Goal: Transaction & Acquisition: Purchase product/service

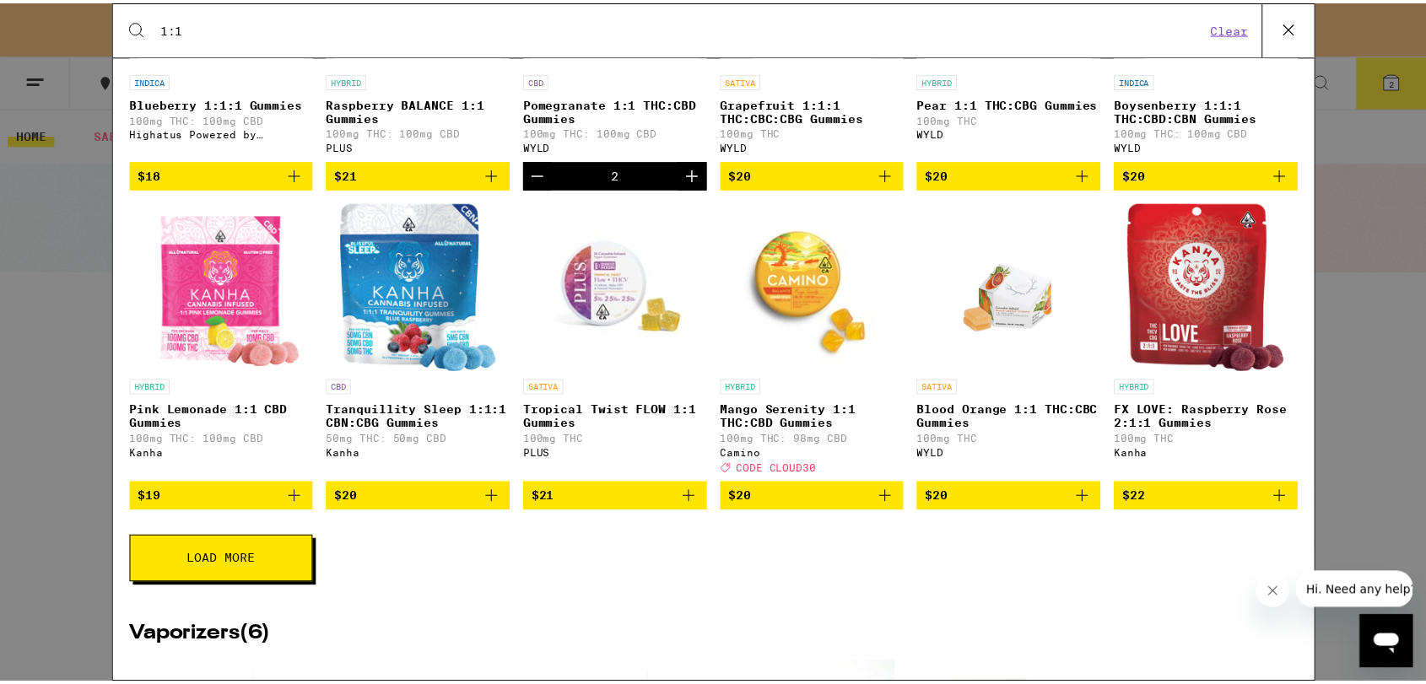
scroll to position [375, 0]
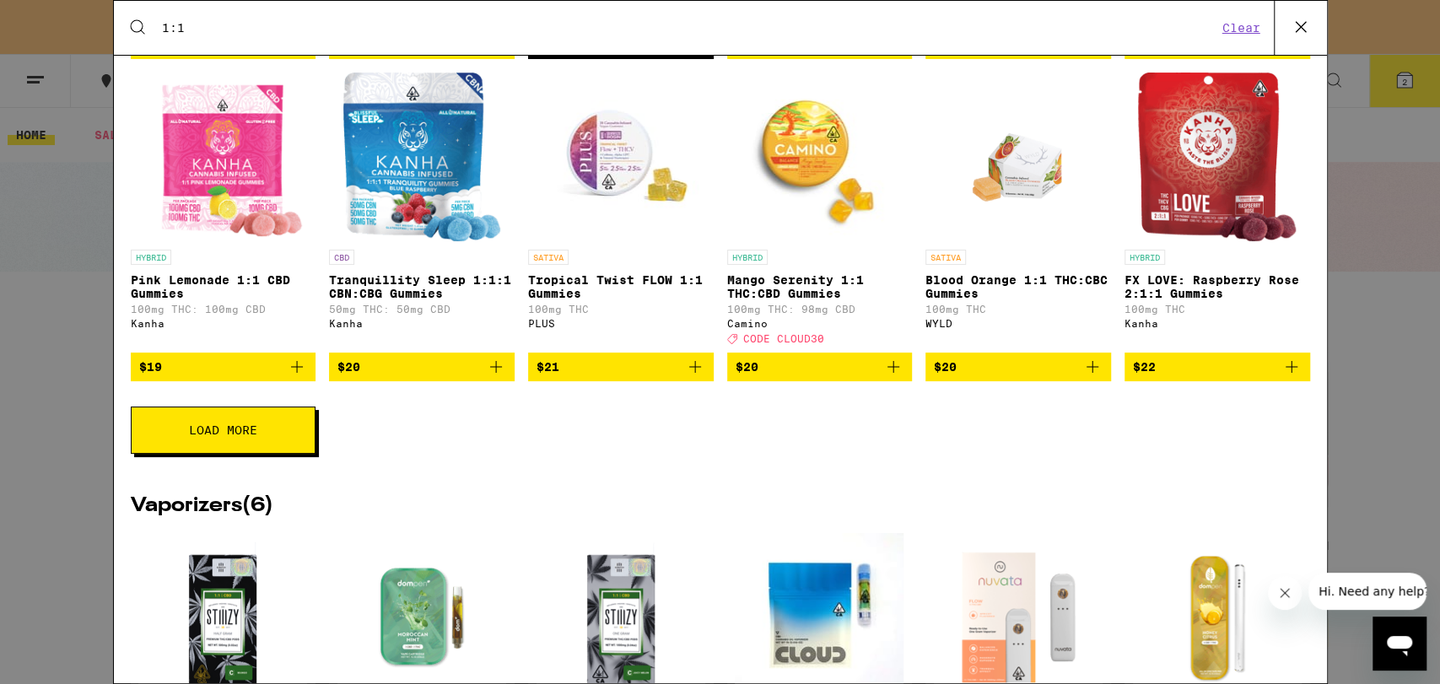
click at [1304, 28] on icon at bounding box center [1300, 26] width 25 height 25
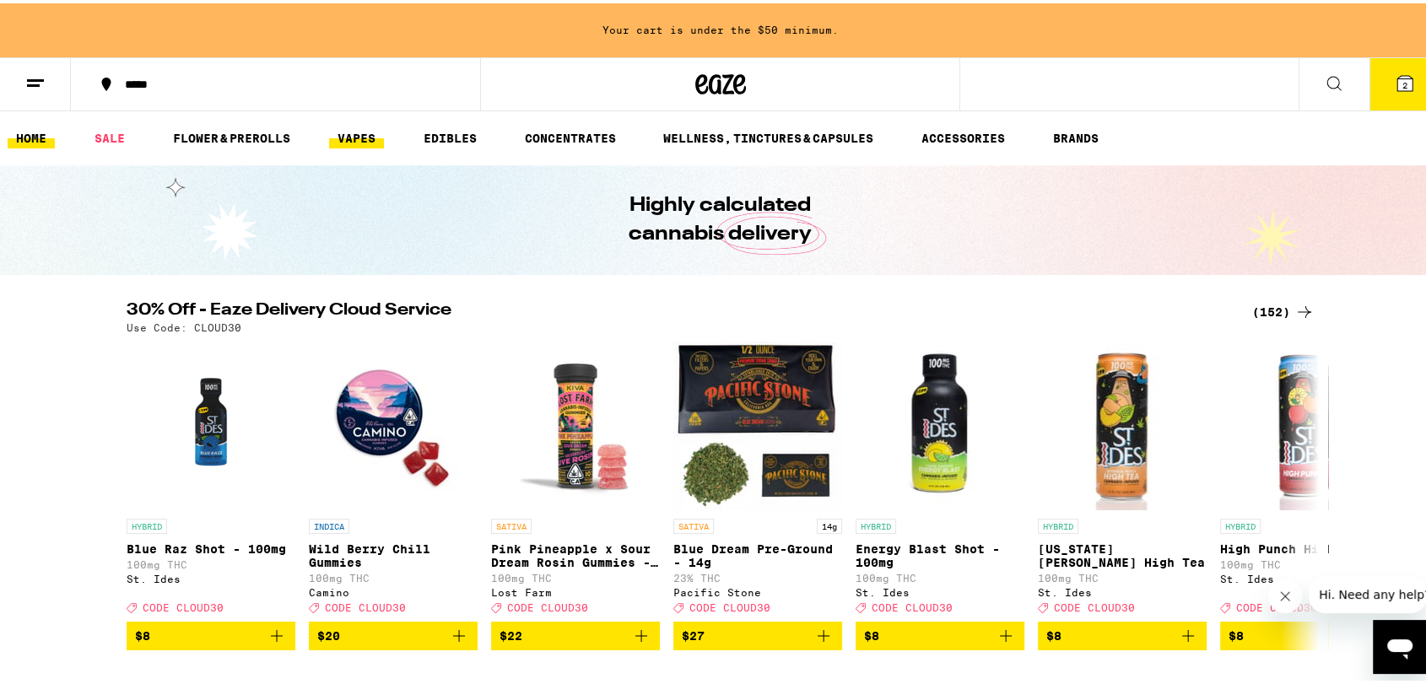
click at [354, 135] on link "VAPES" at bounding box center [356, 135] width 55 height 20
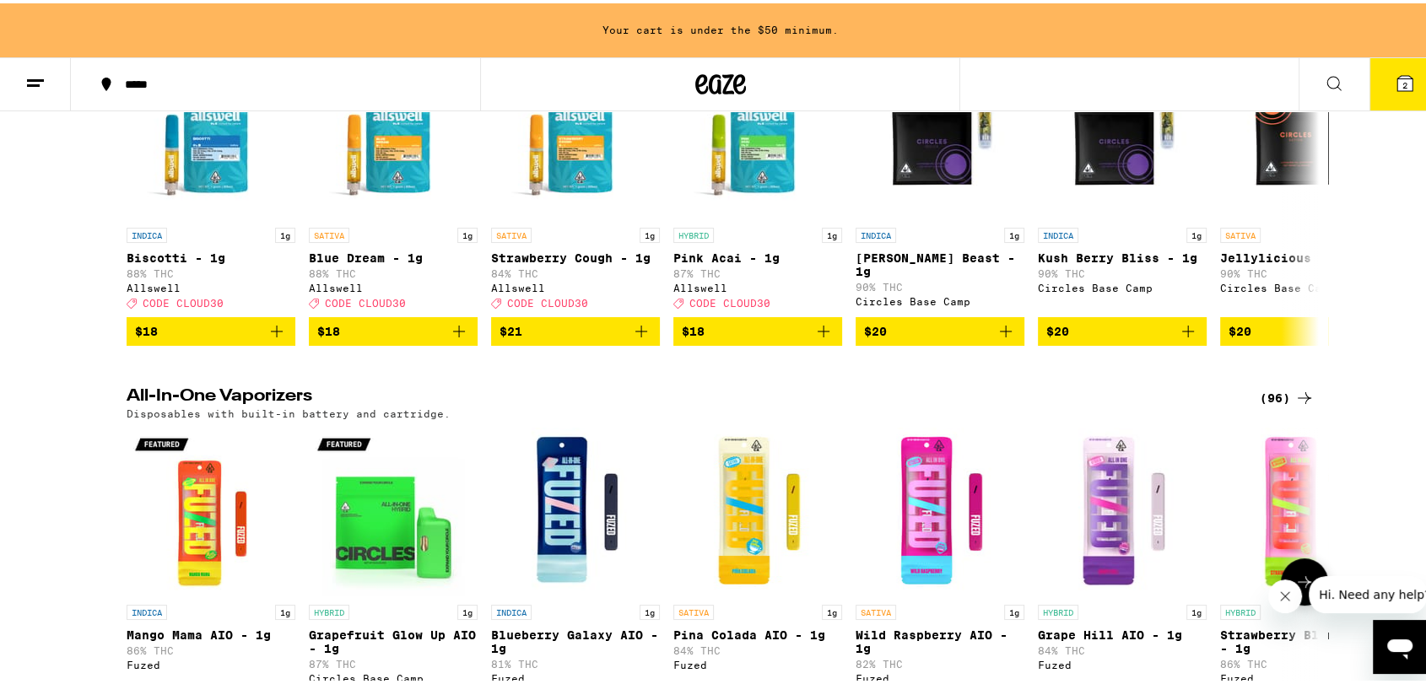
scroll to position [375, 0]
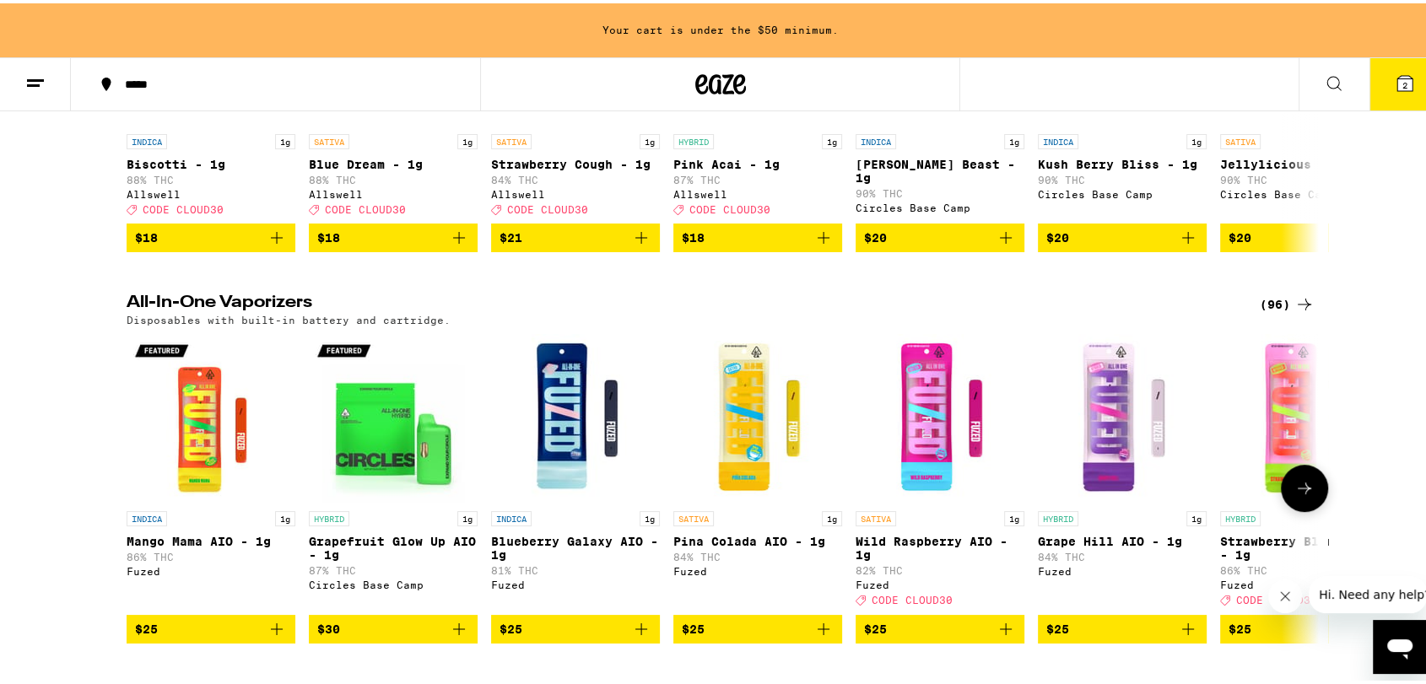
click at [996, 636] on icon "Add to bag" at bounding box center [1006, 626] width 20 height 20
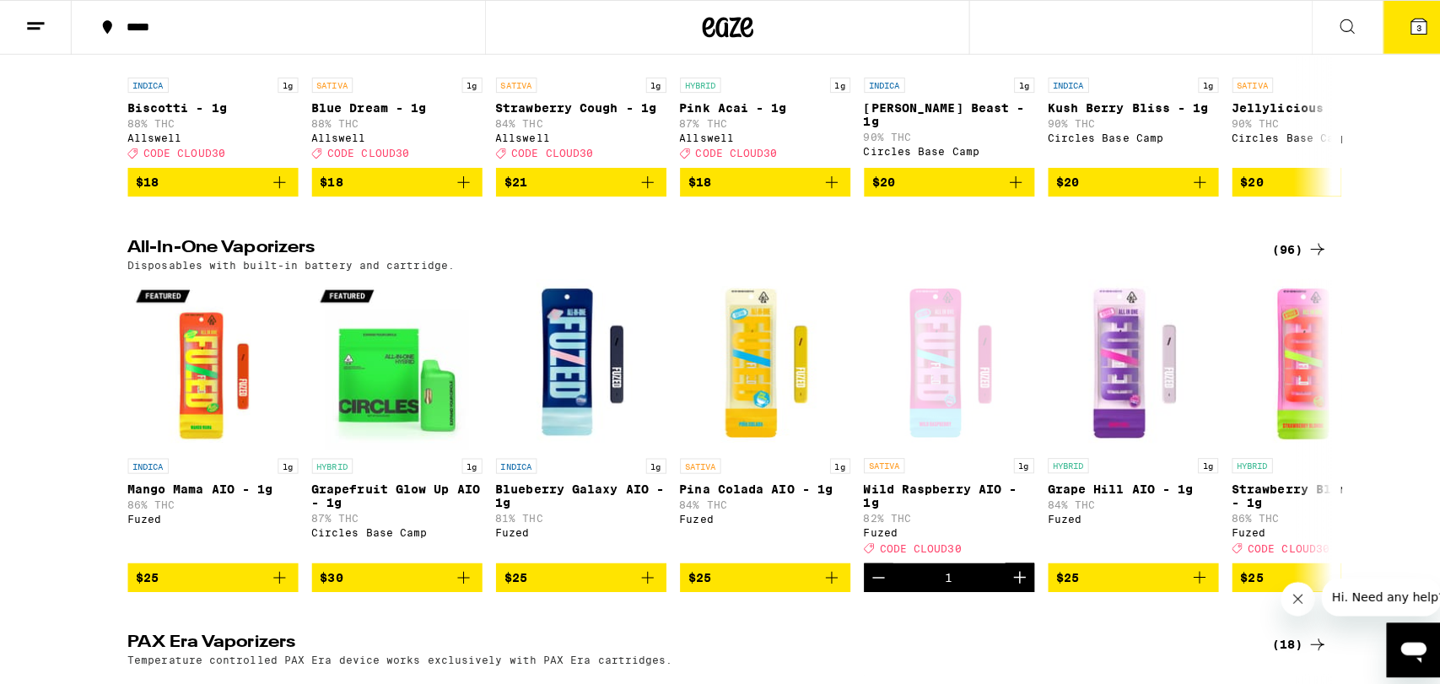
scroll to position [321, 0]
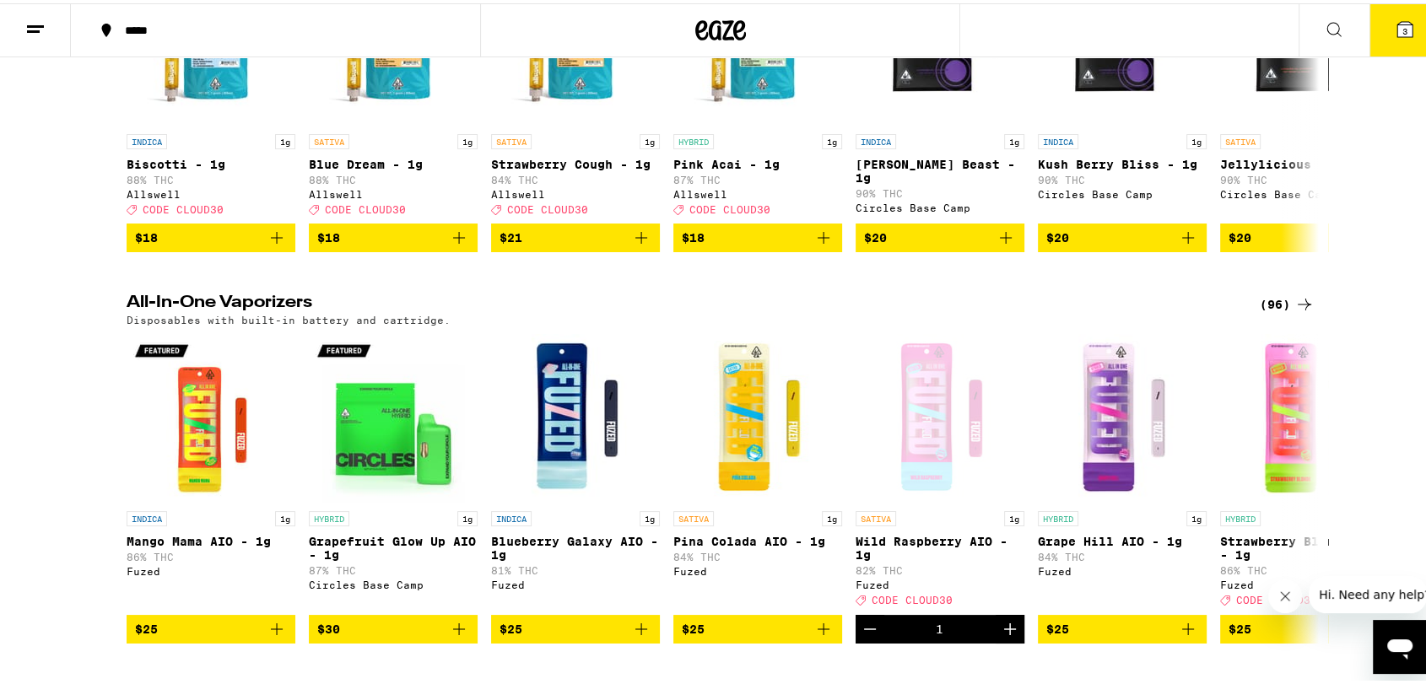
click at [1395, 28] on icon at bounding box center [1405, 26] width 20 height 20
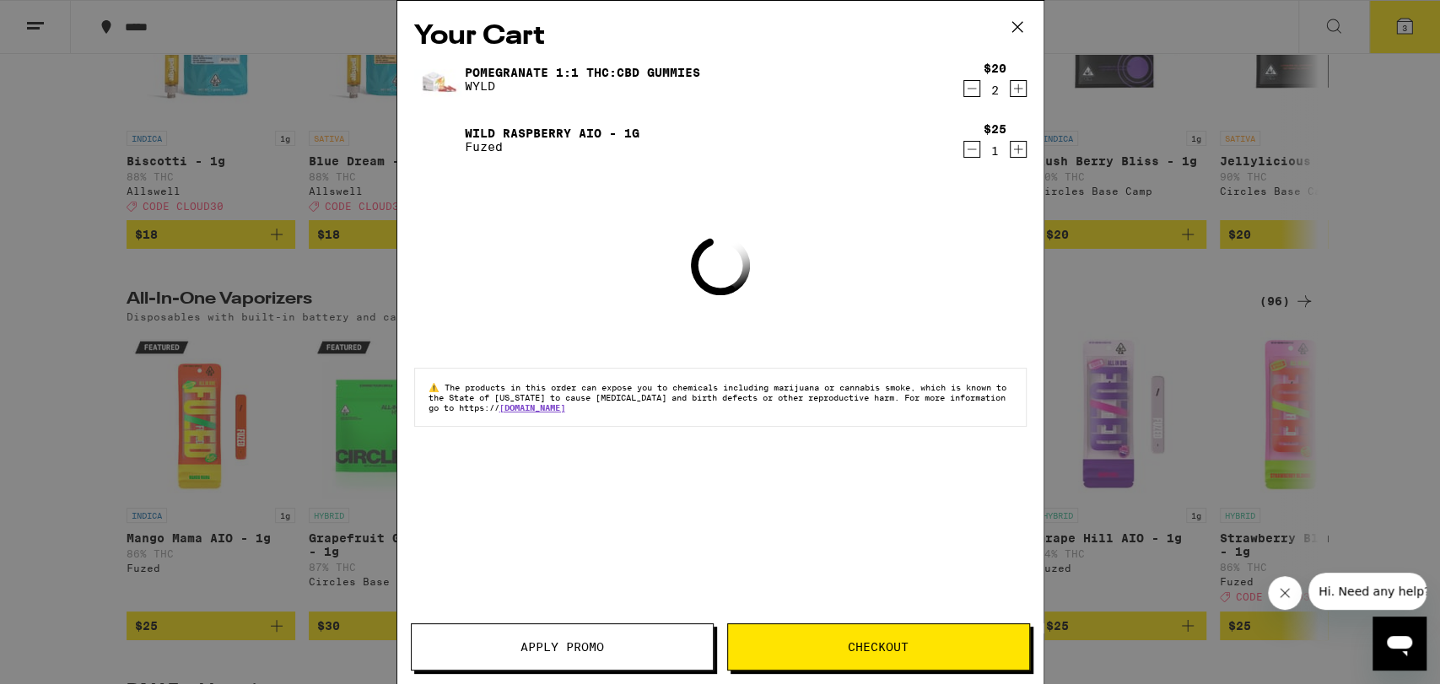
click at [807, 640] on button "Checkout" at bounding box center [878, 646] width 303 height 47
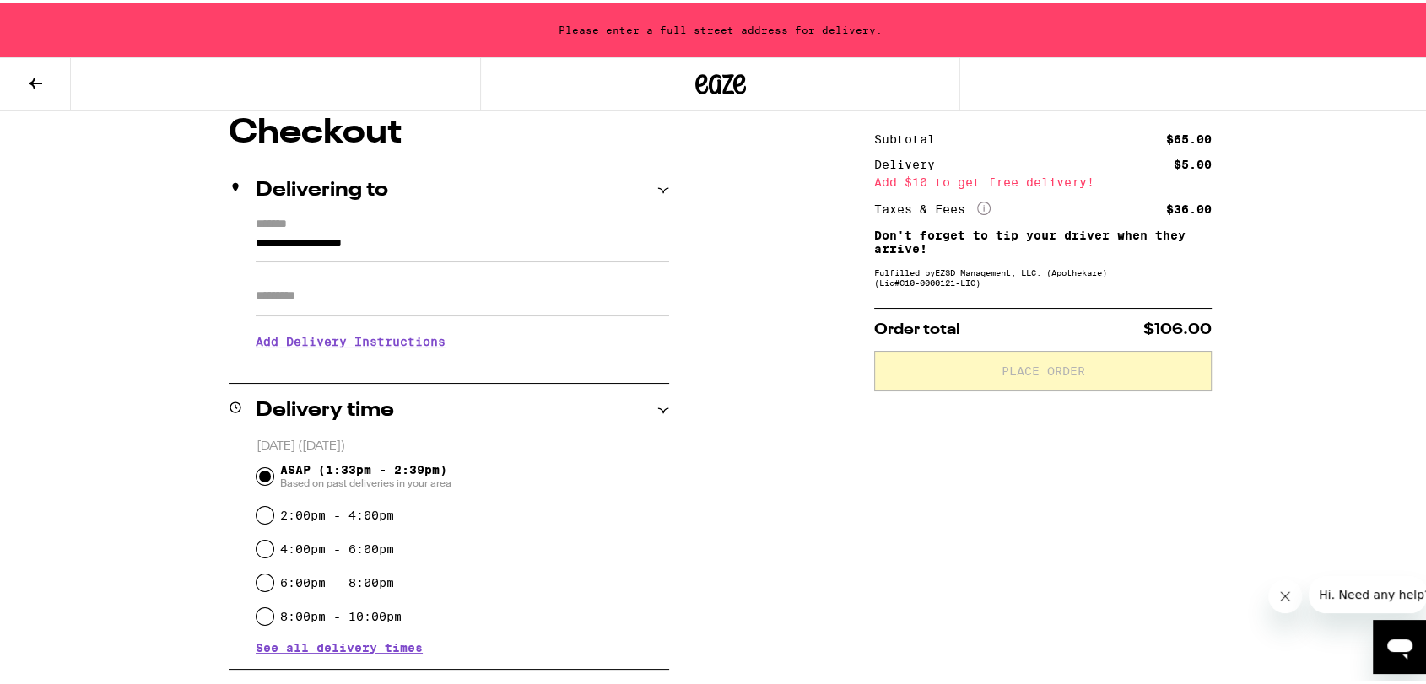
scroll to position [126, 0]
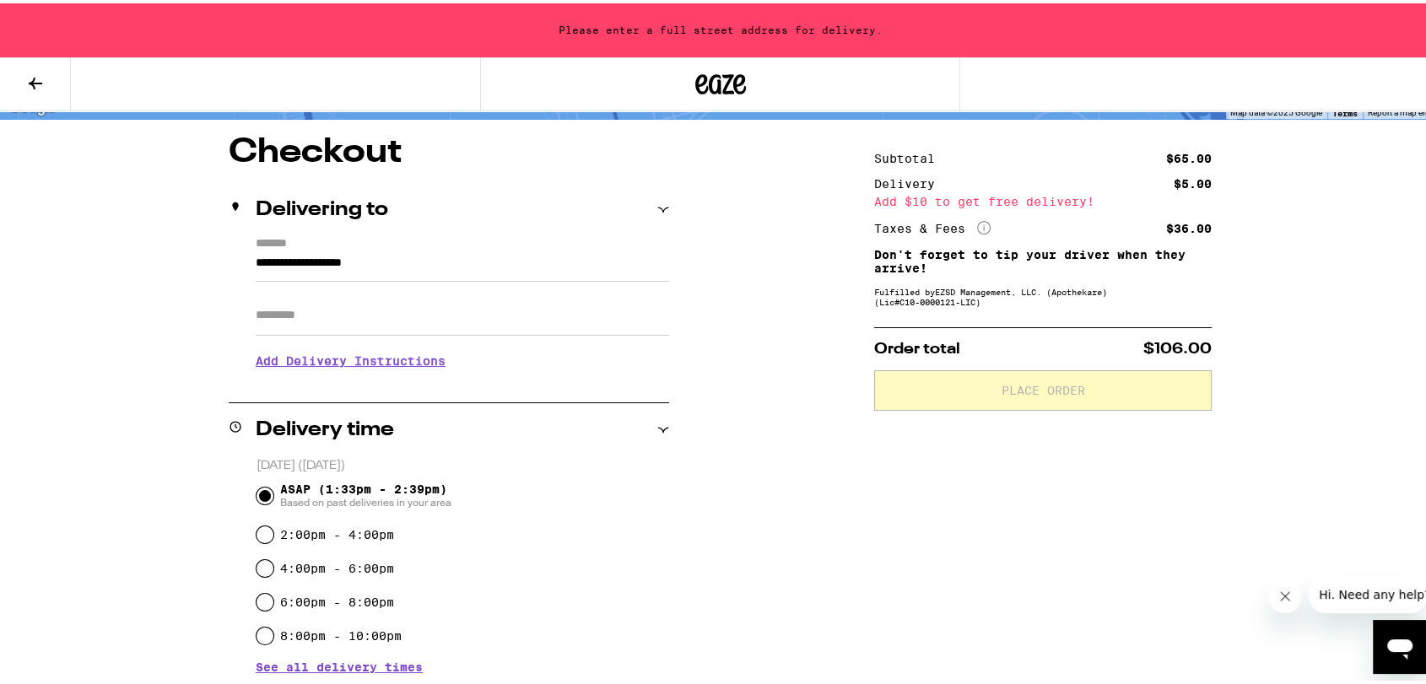
click at [349, 321] on input "Apt/Suite" at bounding box center [462, 312] width 413 height 40
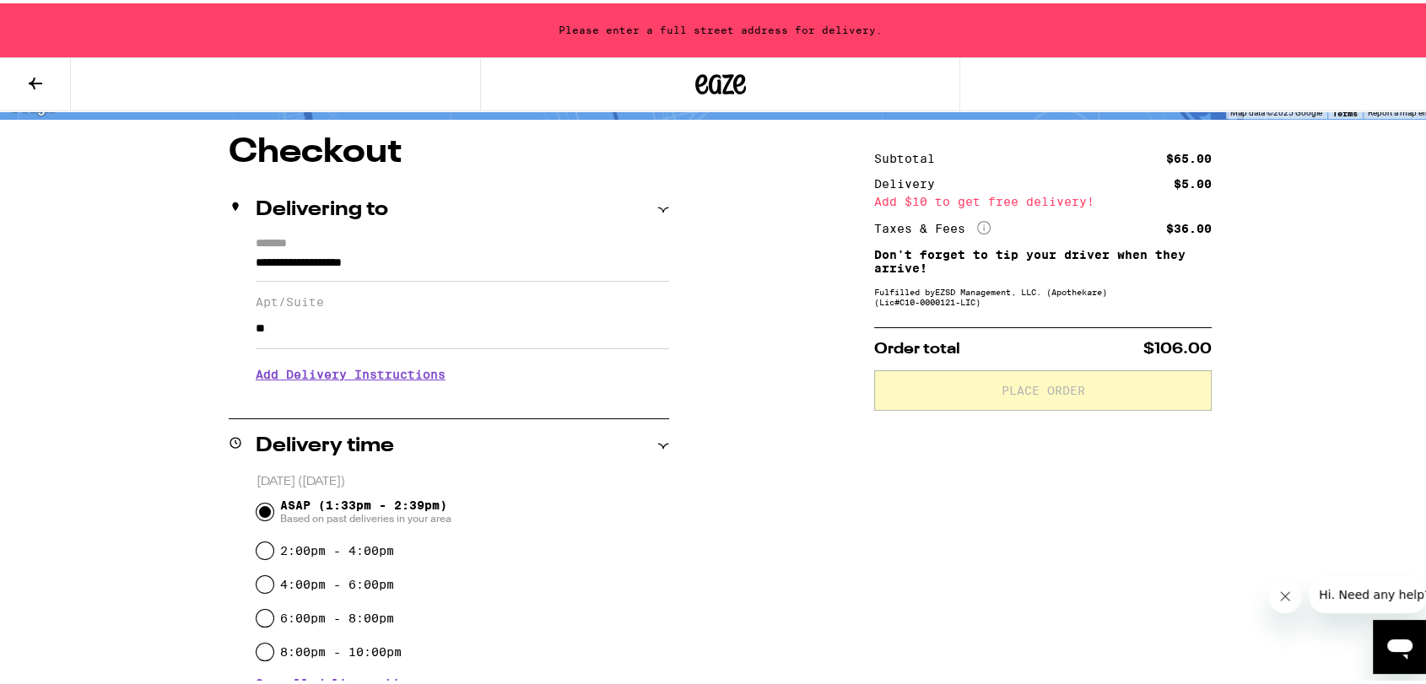
type input "**"
click at [283, 264] on input "**********" at bounding box center [462, 264] width 413 height 29
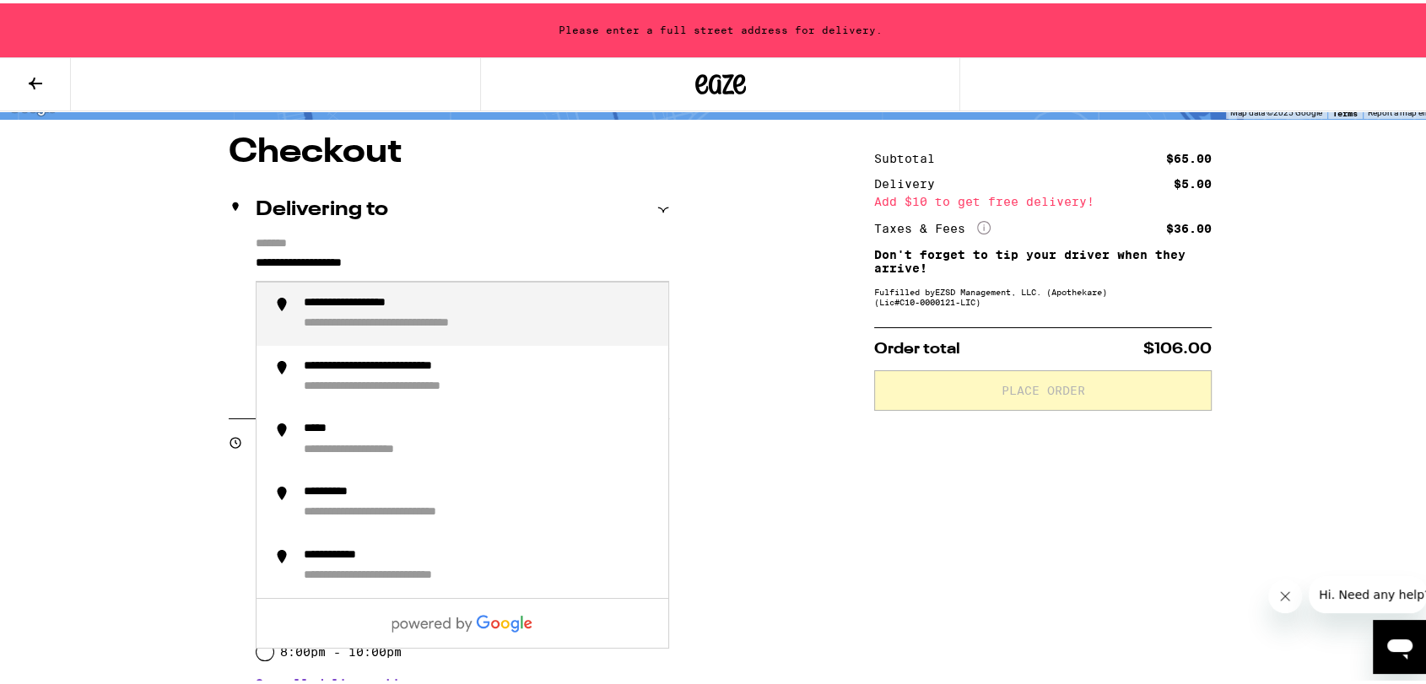
click at [288, 263] on input "**********" at bounding box center [462, 264] width 413 height 29
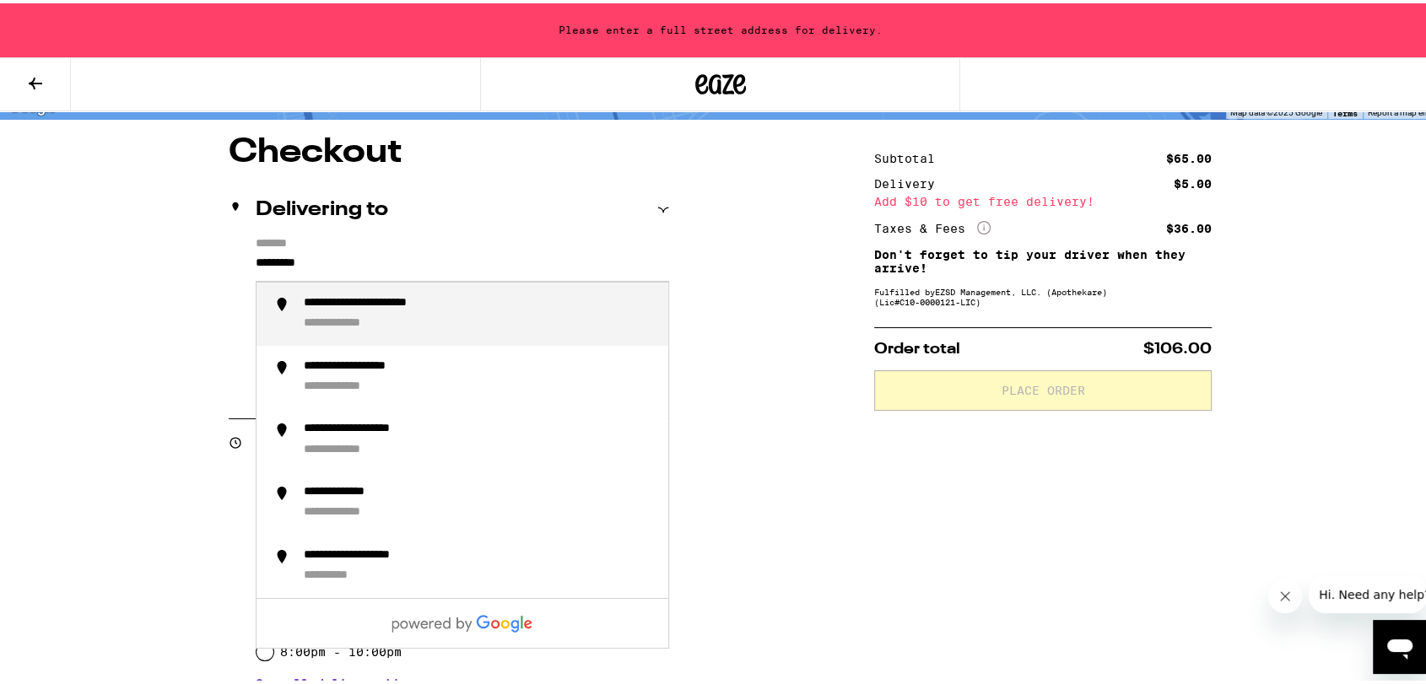
click at [351, 282] on li "**********" at bounding box center [462, 310] width 412 height 63
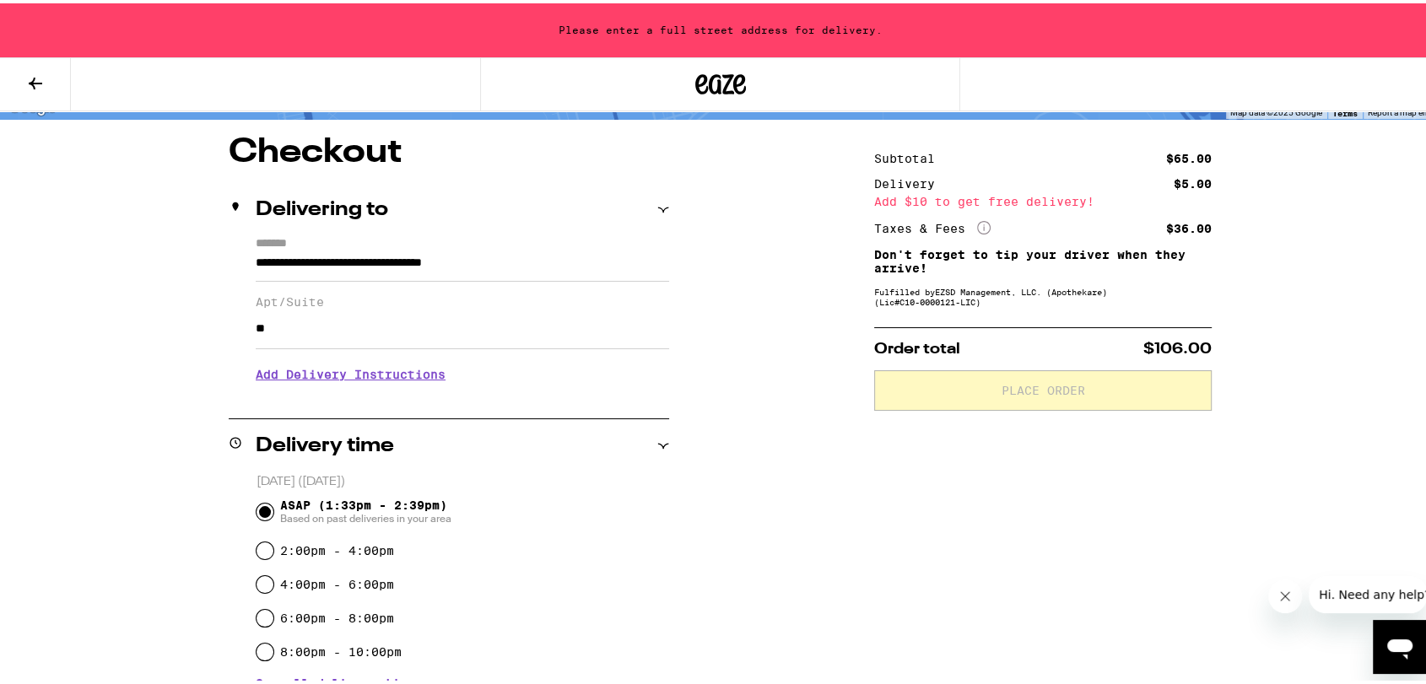
type input "**********"
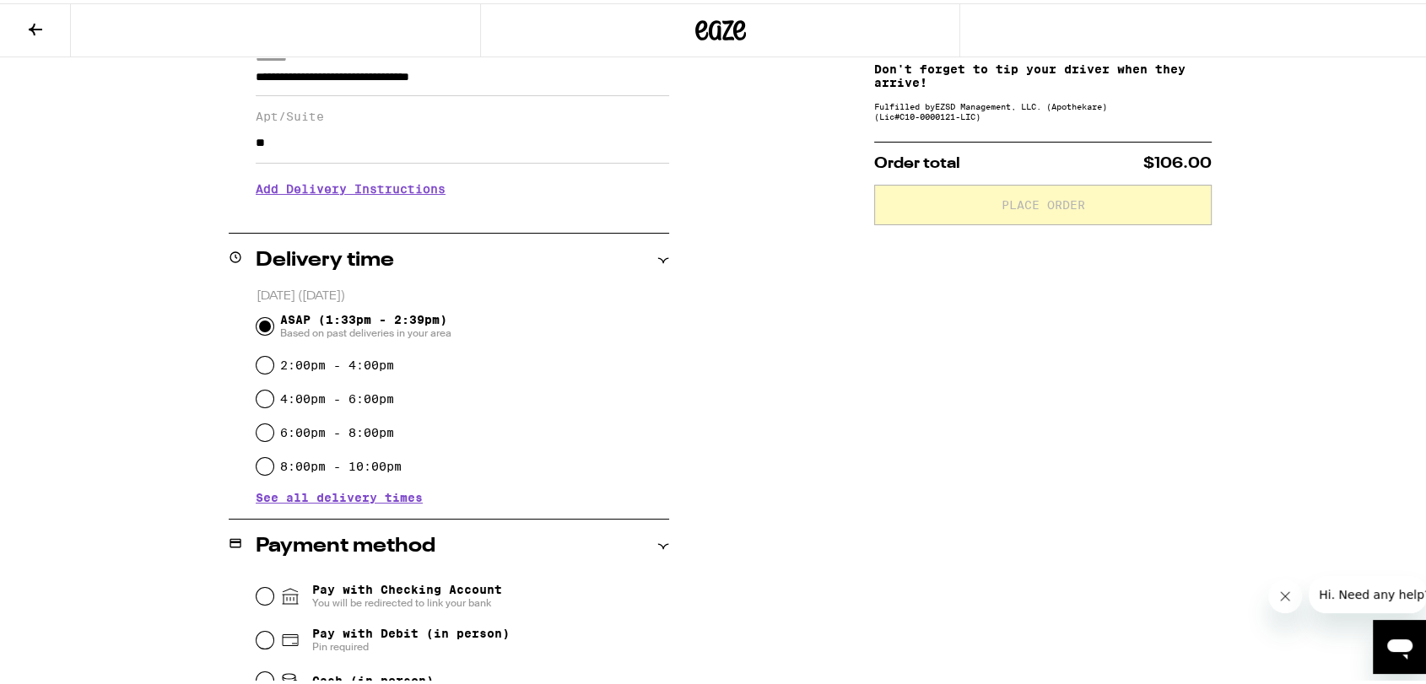
scroll to position [259, 0]
click at [258, 367] on input "2:00pm - 4:00pm" at bounding box center [264, 360] width 17 height 17
radio input "true"
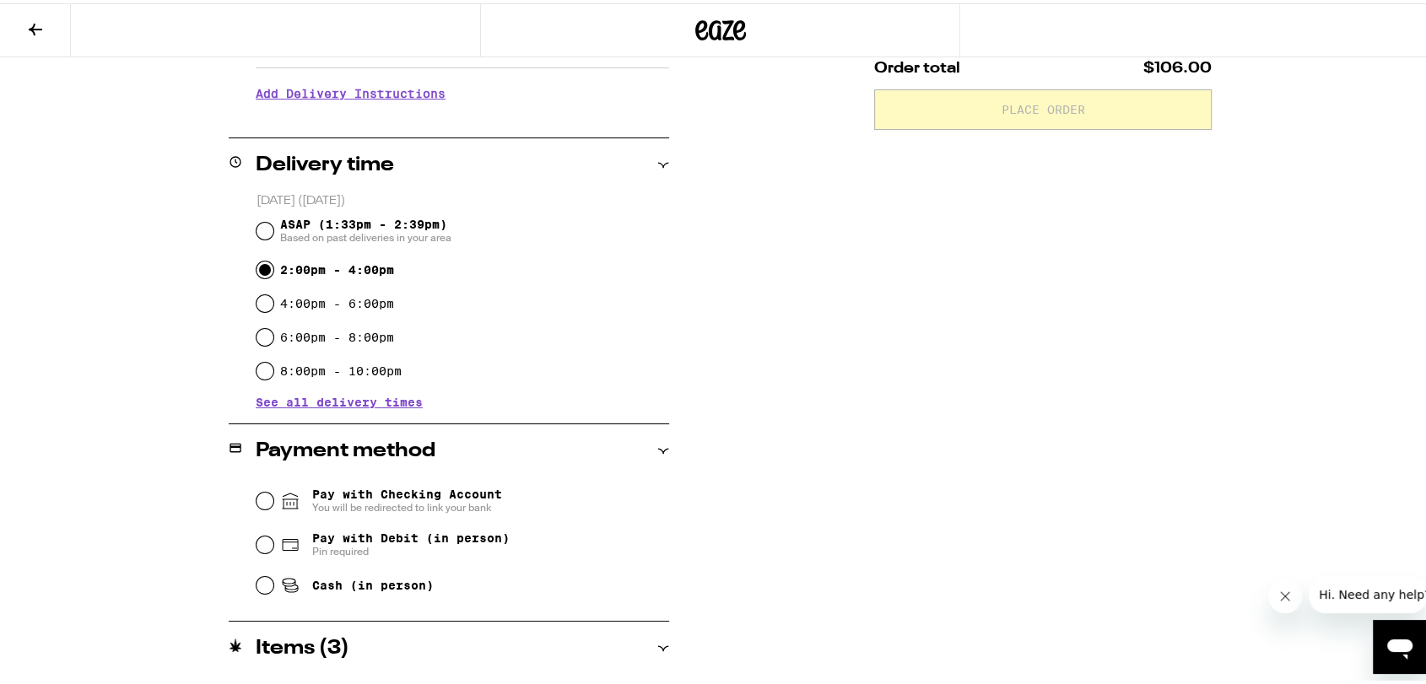
scroll to position [446, 0]
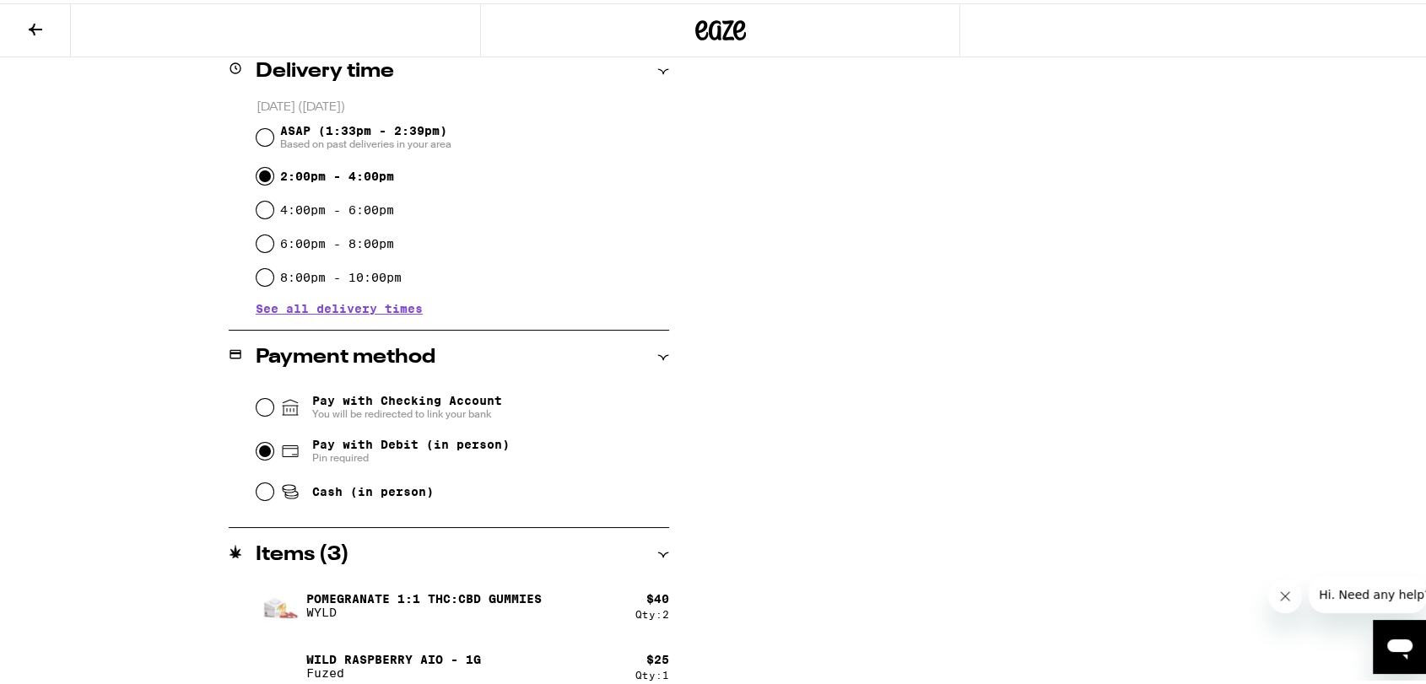
click at [256, 446] on input "Pay with Debit (in person) Pin required" at bounding box center [264, 448] width 17 height 17
radio input "true"
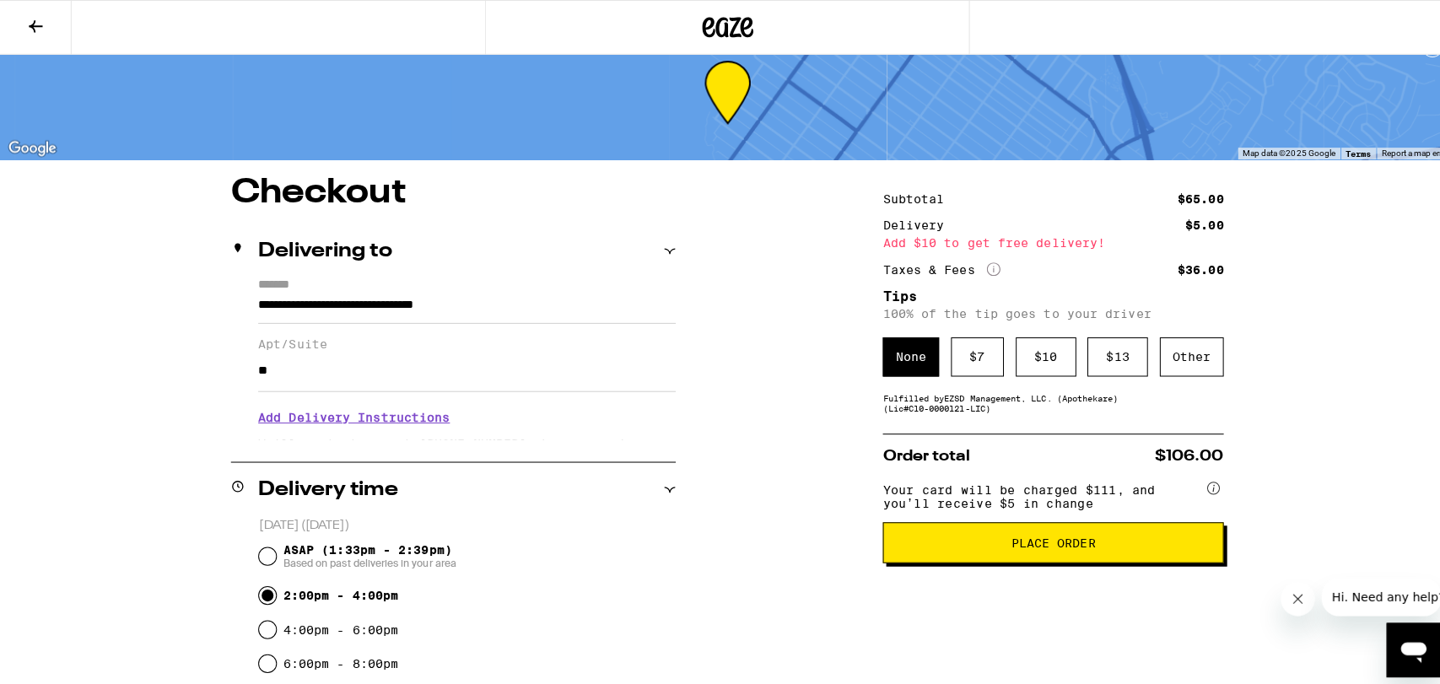
scroll to position [0, 0]
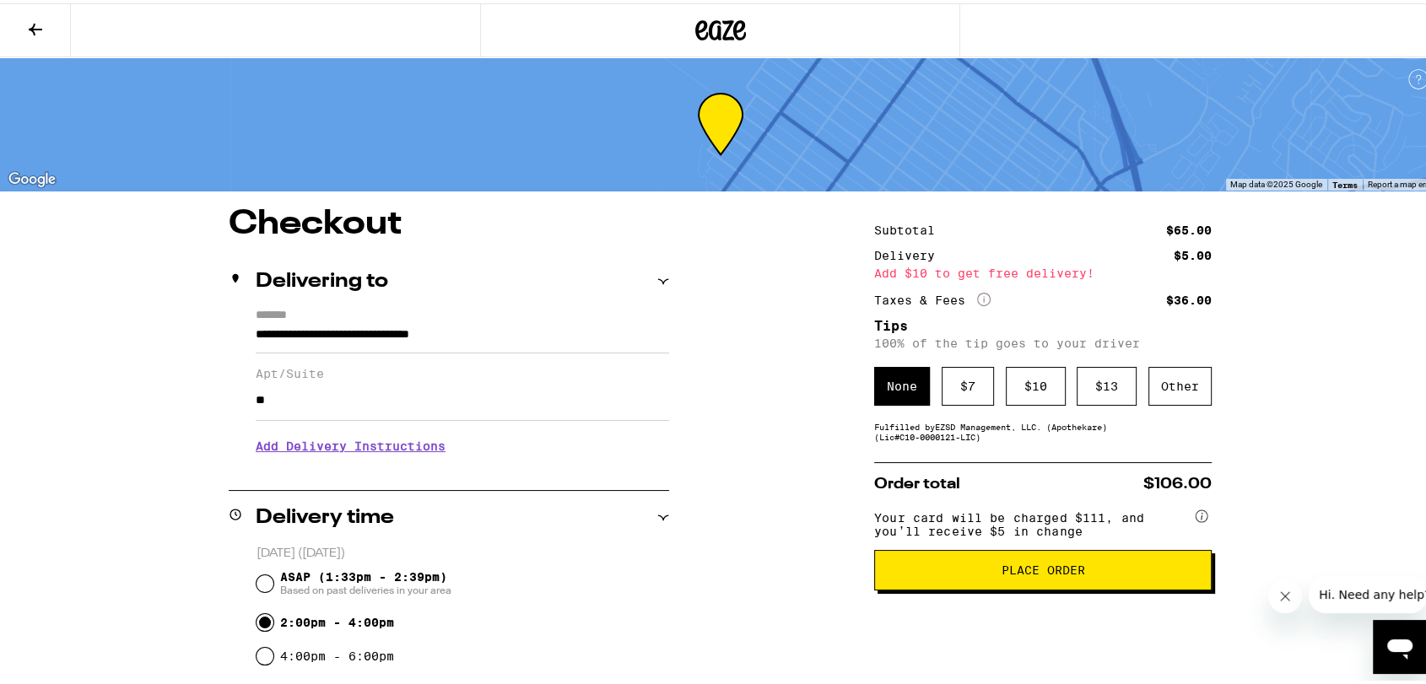
click at [34, 21] on icon at bounding box center [35, 26] width 13 height 12
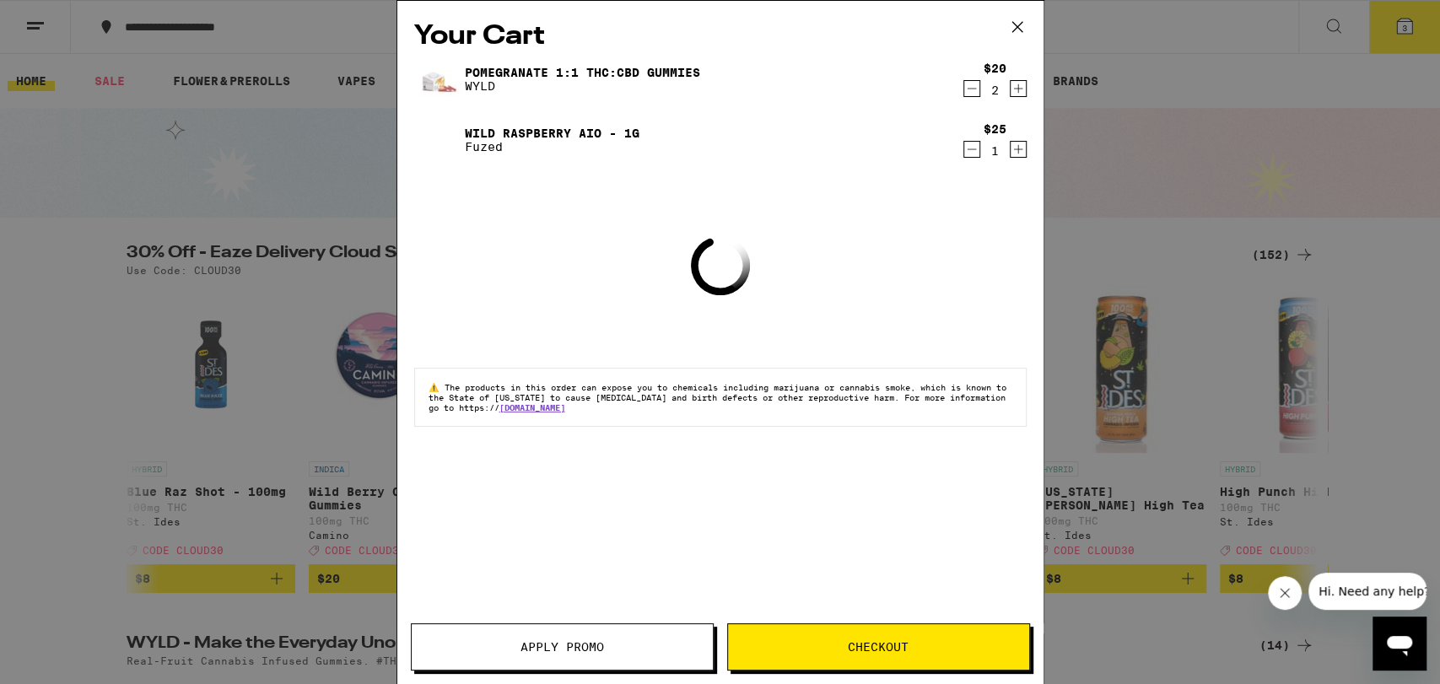
click at [590, 637] on button "Apply Promo" at bounding box center [562, 646] width 303 height 47
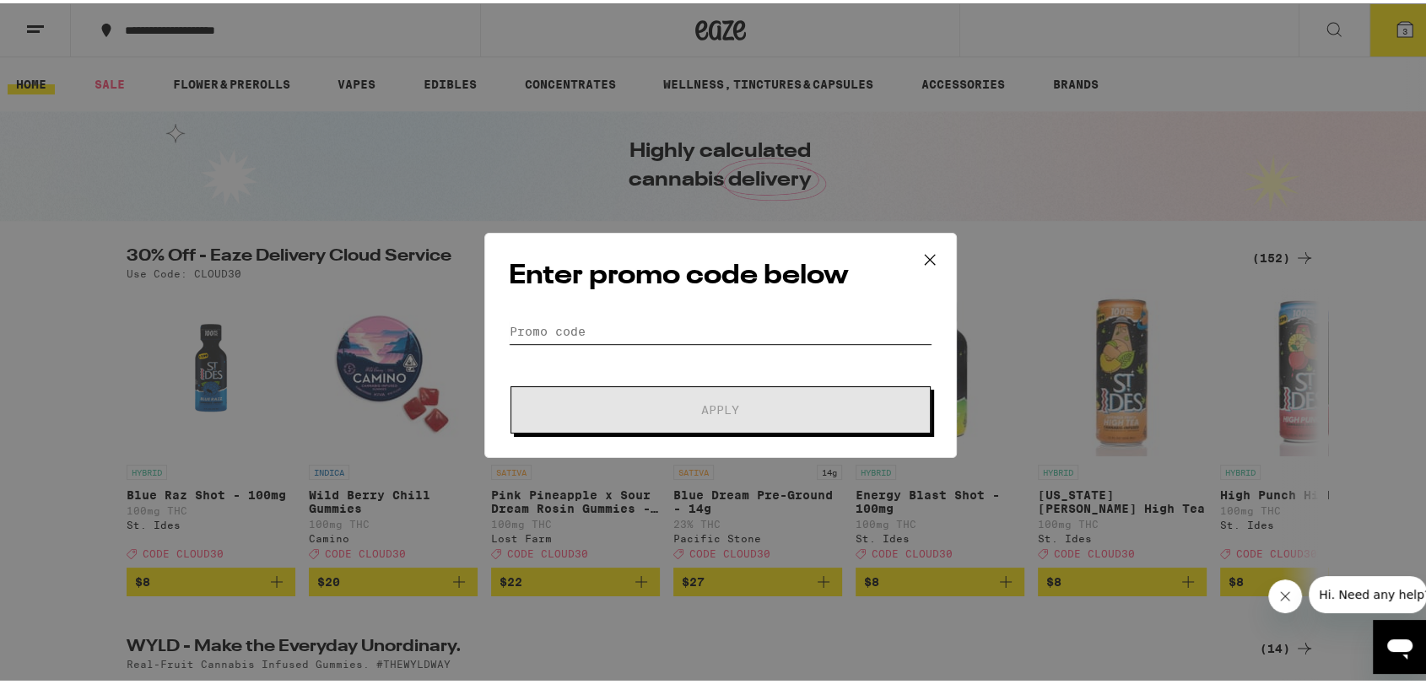
click at [591, 325] on input "Promo Code" at bounding box center [721, 328] width 424 height 25
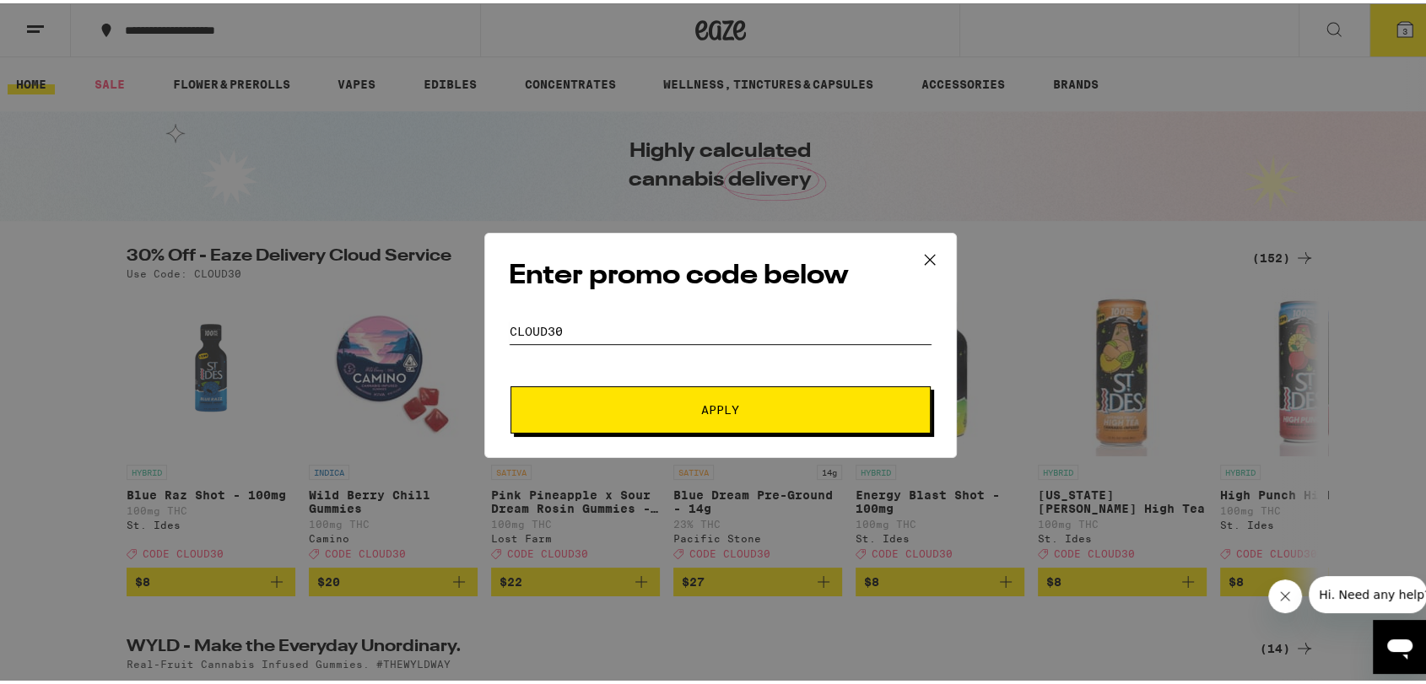
type input "CLOUD30"
click at [510, 383] on button "Apply" at bounding box center [720, 406] width 420 height 47
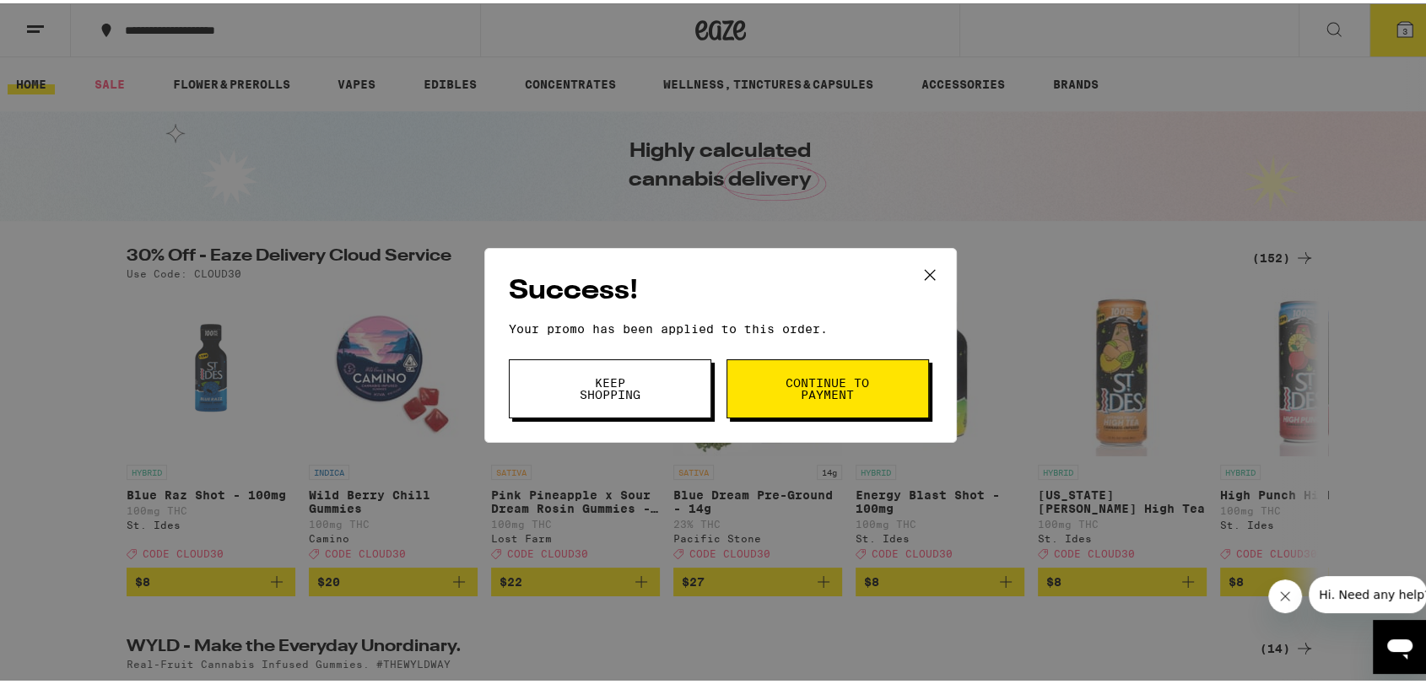
click at [764, 391] on button "Continue to payment" at bounding box center [827, 385] width 202 height 59
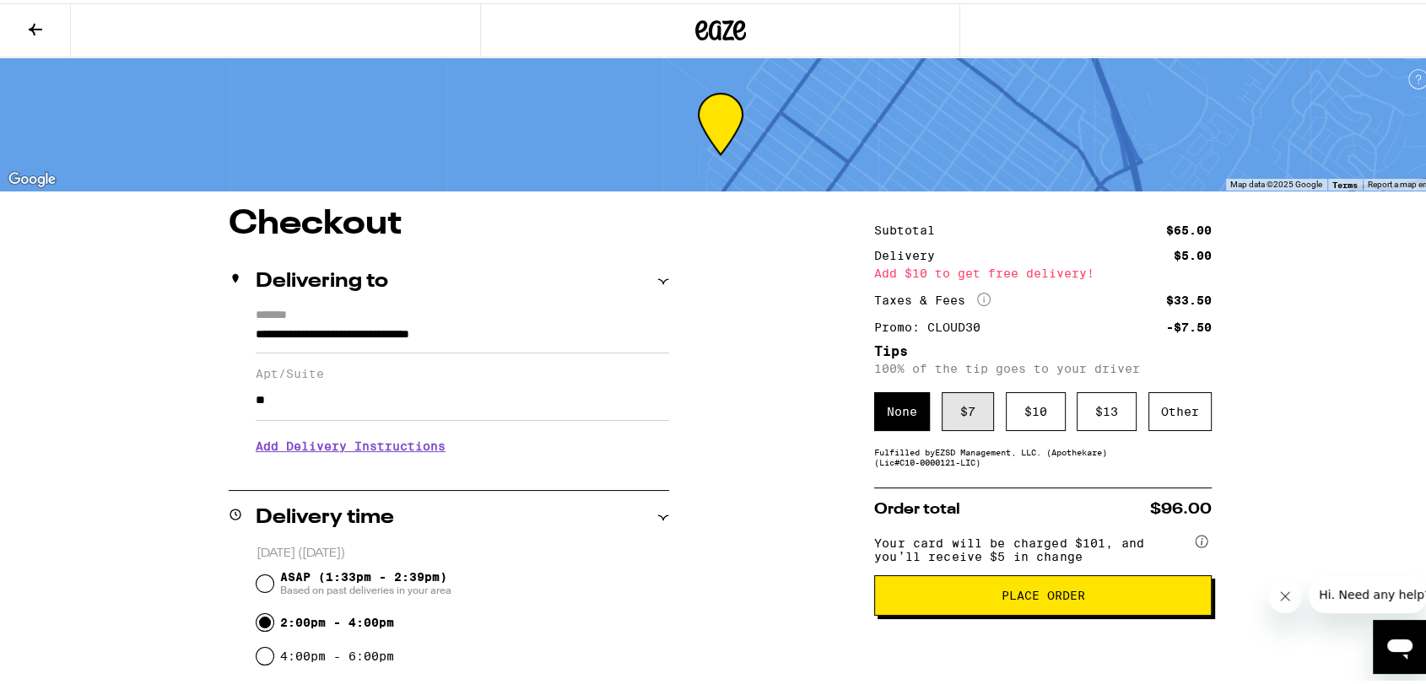
click at [959, 420] on div "$ 7" at bounding box center [968, 408] width 52 height 39
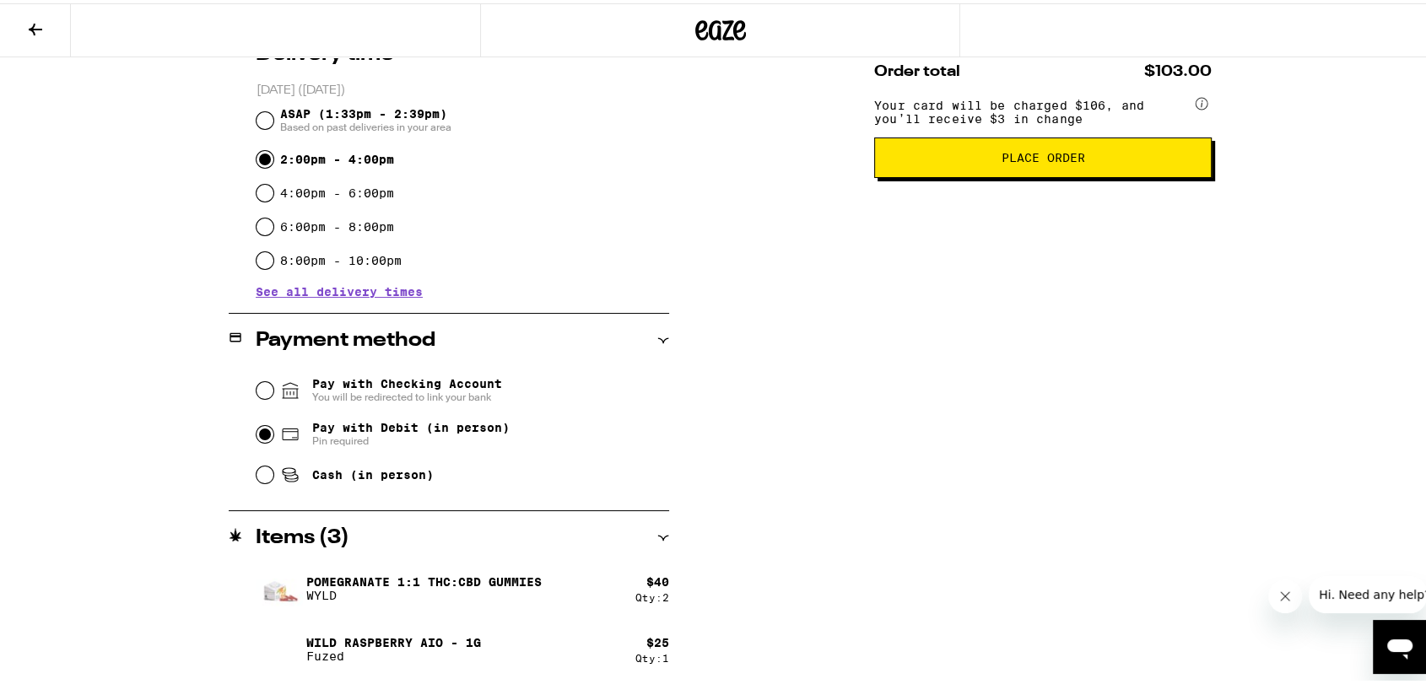
scroll to position [88, 0]
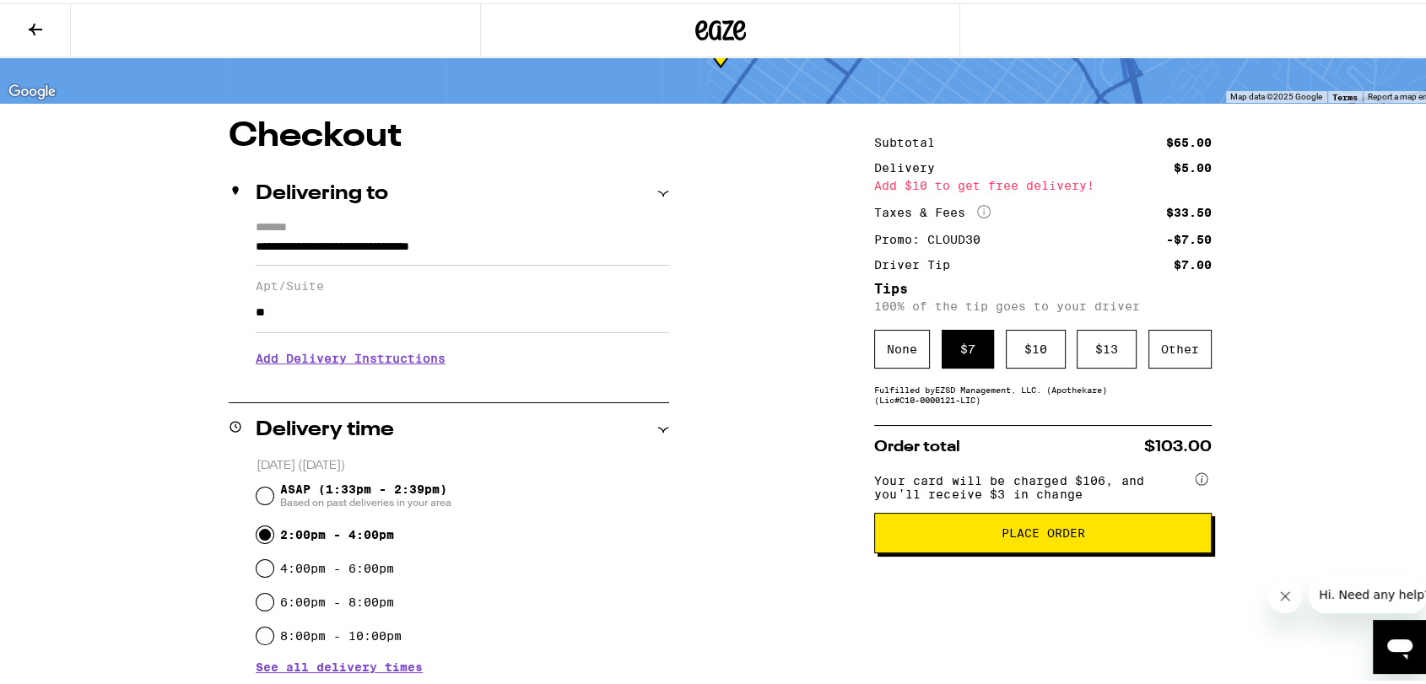
click at [969, 536] on span "Place Order" at bounding box center [1042, 530] width 309 height 12
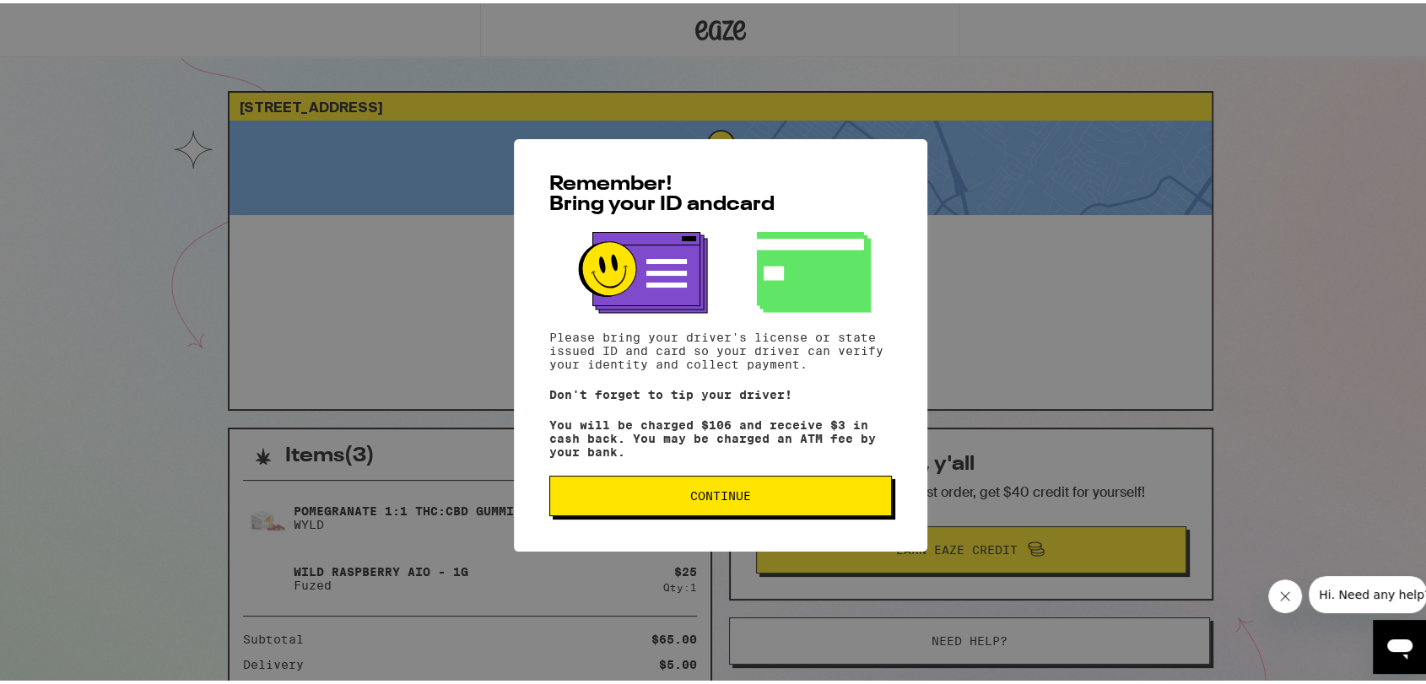
click at [741, 513] on button "Continue" at bounding box center [720, 492] width 343 height 40
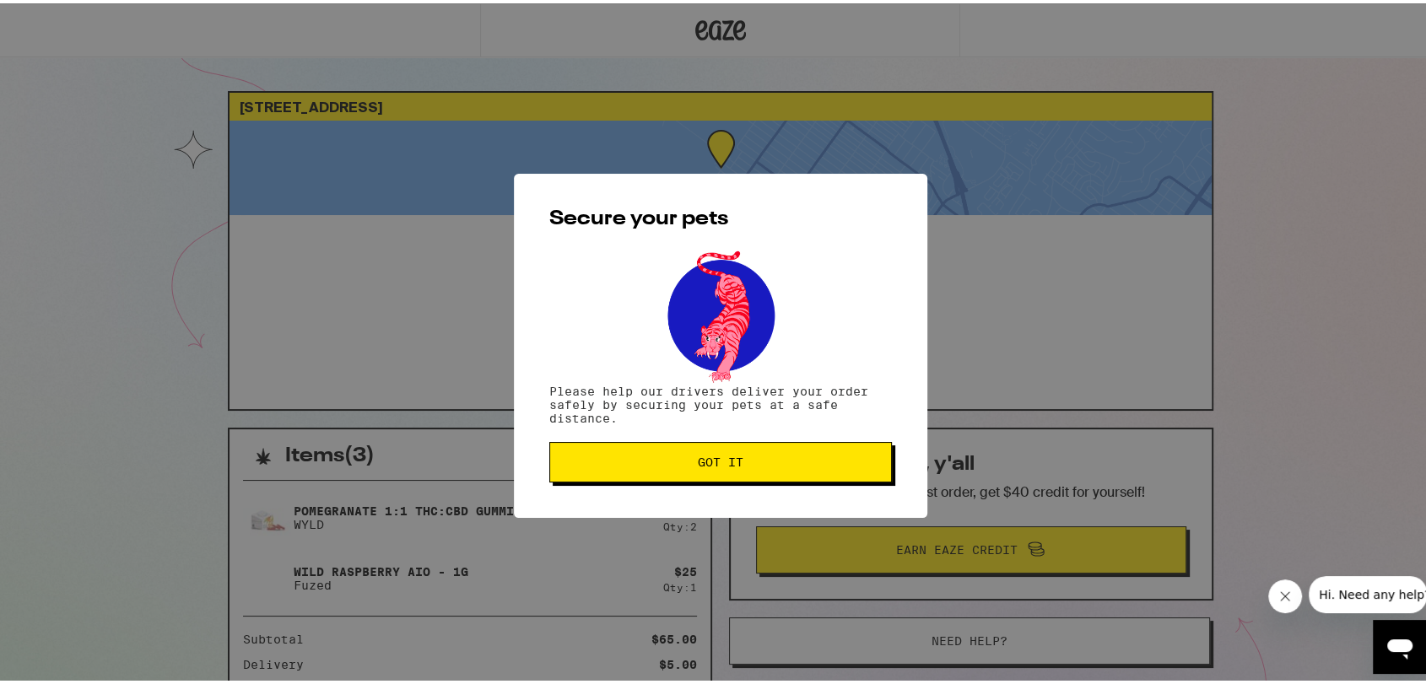
click at [737, 470] on button "Got it" at bounding box center [720, 459] width 343 height 40
